Goal: Navigation & Orientation: Find specific page/section

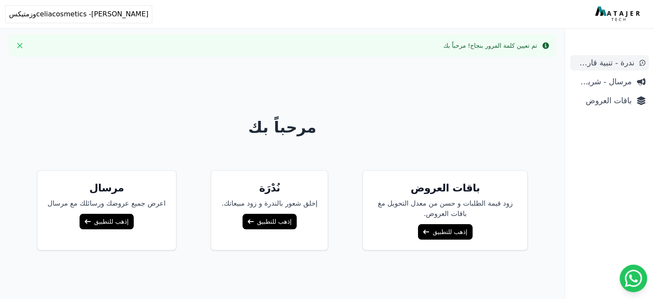
click at [612, 67] on span "ندرة - تنبية قارب علي النفاذ" at bounding box center [604, 63] width 61 height 12
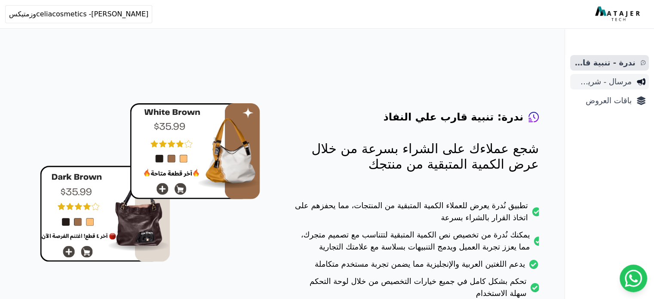
click at [612, 83] on span "مرسال - شريط دعاية" at bounding box center [603, 82] width 58 height 12
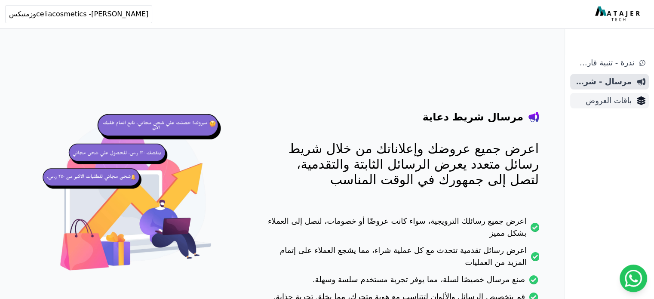
click at [616, 98] on span "باقات العروض" at bounding box center [603, 101] width 58 height 12
